Goal: Use online tool/utility

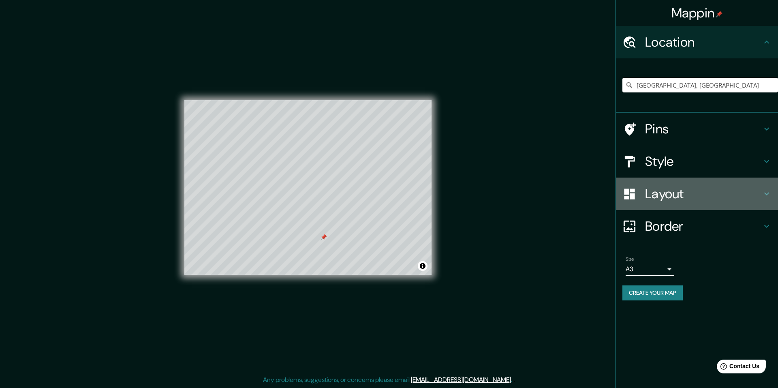
click at [680, 194] on h4 "Layout" at bounding box center [703, 194] width 117 height 16
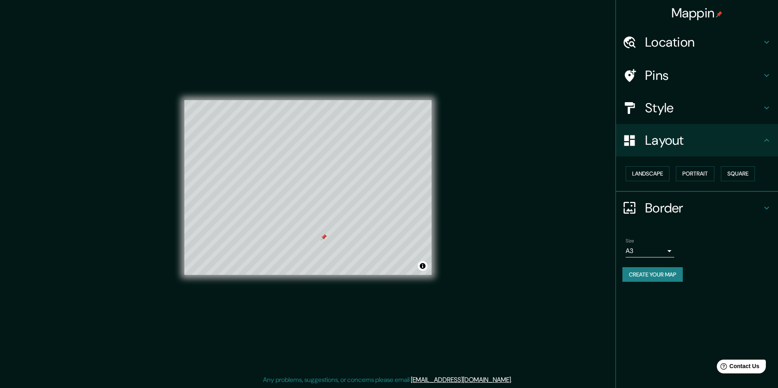
click at [671, 210] on h4 "Border" at bounding box center [703, 208] width 117 height 16
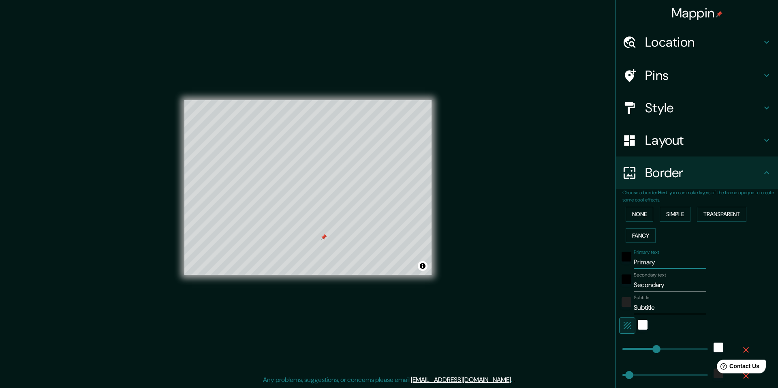
drag, startPoint x: 653, startPoint y: 261, endPoint x: 632, endPoint y: 263, distance: 21.6
click at [634, 263] on input "Primary" at bounding box center [670, 262] width 73 height 13
type input "[GEOGRAPHIC_DATA]"
drag, startPoint x: 660, startPoint y: 287, endPoint x: 629, endPoint y: 287, distance: 31.2
click at [634, 287] on input "Secondary" at bounding box center [670, 284] width 73 height 13
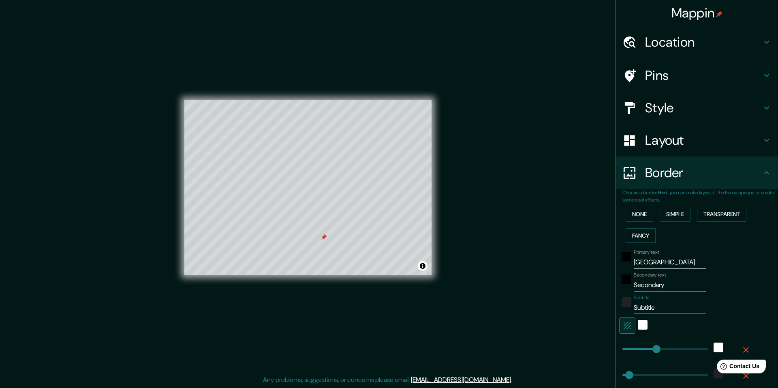
drag, startPoint x: 652, startPoint y: 306, endPoint x: 624, endPoint y: 306, distance: 28.0
click at [624, 306] on div "Subtitle Subtitle" at bounding box center [685, 304] width 133 height 19
drag, startPoint x: 661, startPoint y: 285, endPoint x: 626, endPoint y: 283, distance: 35.3
click at [626, 283] on div "Secondary text Secondary" at bounding box center [685, 281] width 133 height 19
type input "Cite"
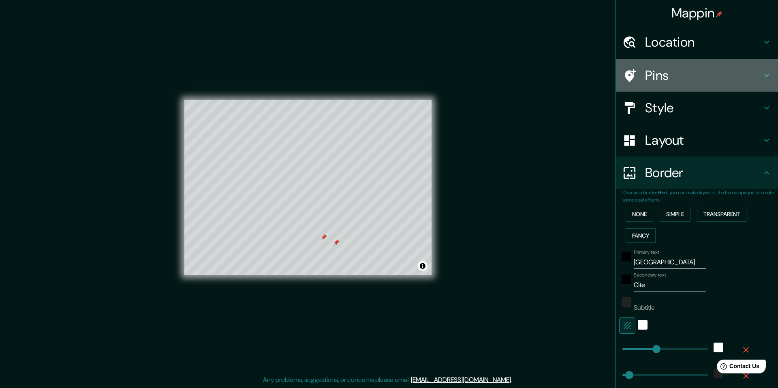
click at [676, 75] on h4 "Pins" at bounding box center [703, 75] width 117 height 16
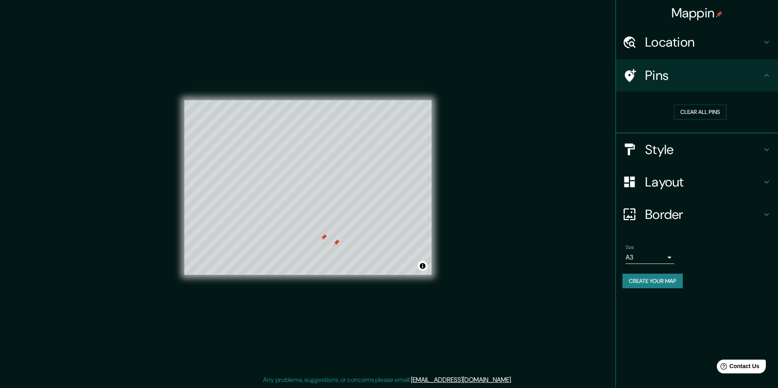
click at [691, 114] on button "Clear all pins" at bounding box center [700, 112] width 53 height 15
click at [657, 280] on button "Create your map" at bounding box center [653, 281] width 60 height 15
click at [651, 283] on button "Create your map" at bounding box center [653, 281] width 60 height 15
